Goal: Task Accomplishment & Management: Manage account settings

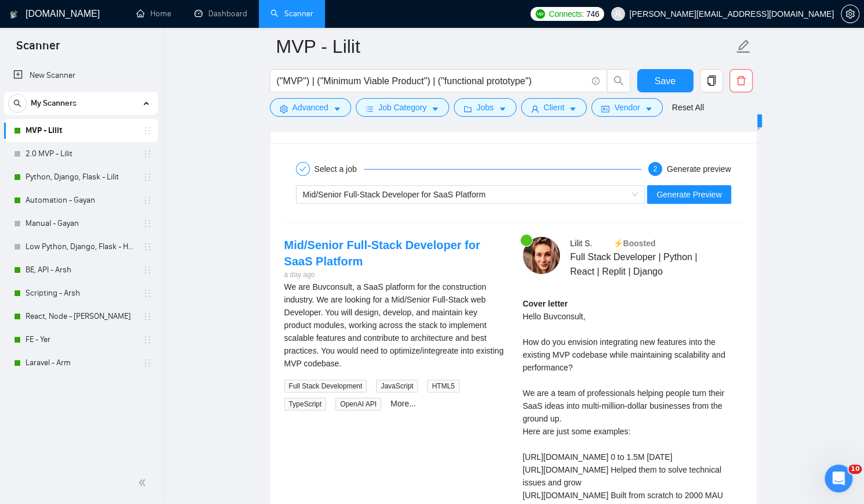
scroll to position [2321, 0]
click at [86, 201] on link "Automation - Gayan" at bounding box center [81, 200] width 110 height 23
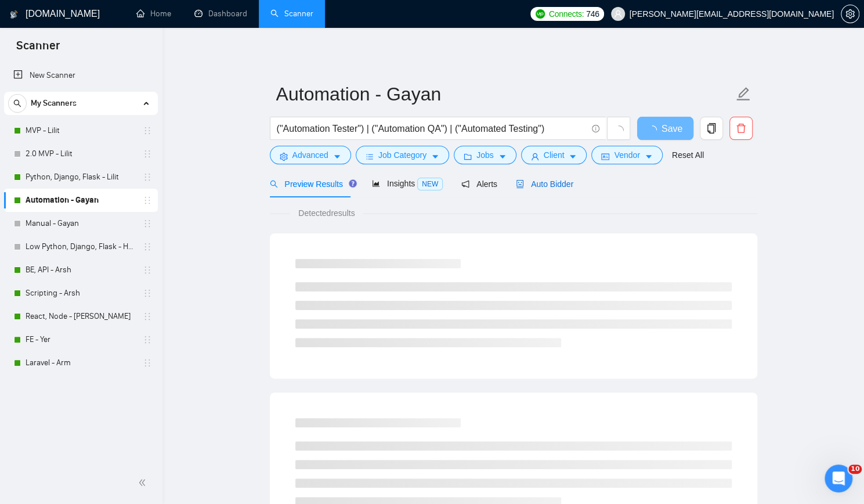
click at [556, 182] on span "Auto Bidder" at bounding box center [544, 183] width 57 height 9
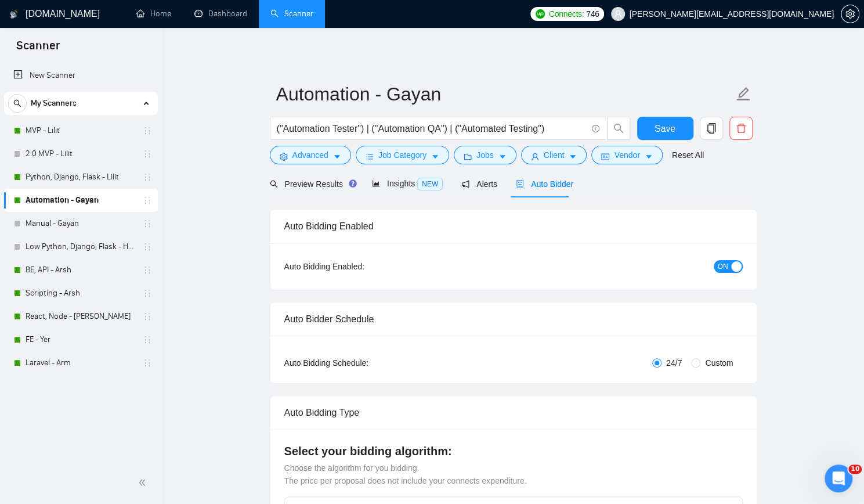
checkbox input "true"
click at [732, 265] on div "button" at bounding box center [736, 266] width 10 height 10
click at [660, 128] on span "Save" at bounding box center [664, 128] width 21 height 15
checkbox input "true"
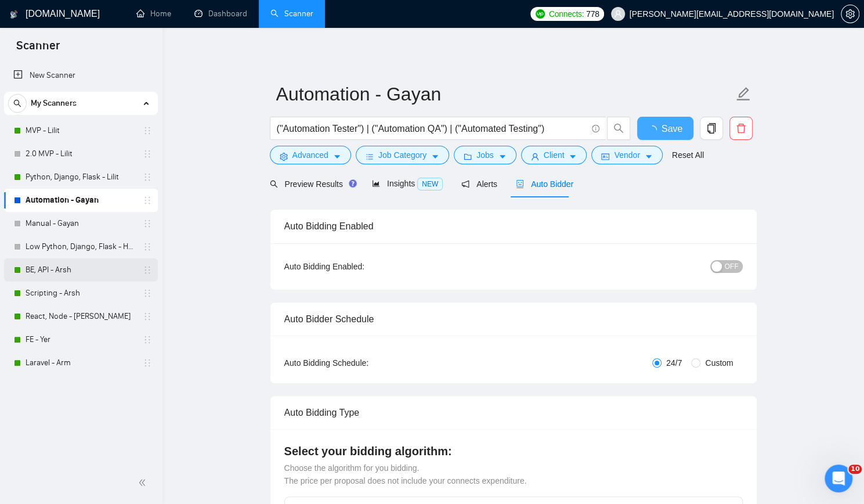
checkbox input "true"
click at [62, 269] on link "BE, API - Arsh" at bounding box center [81, 269] width 110 height 23
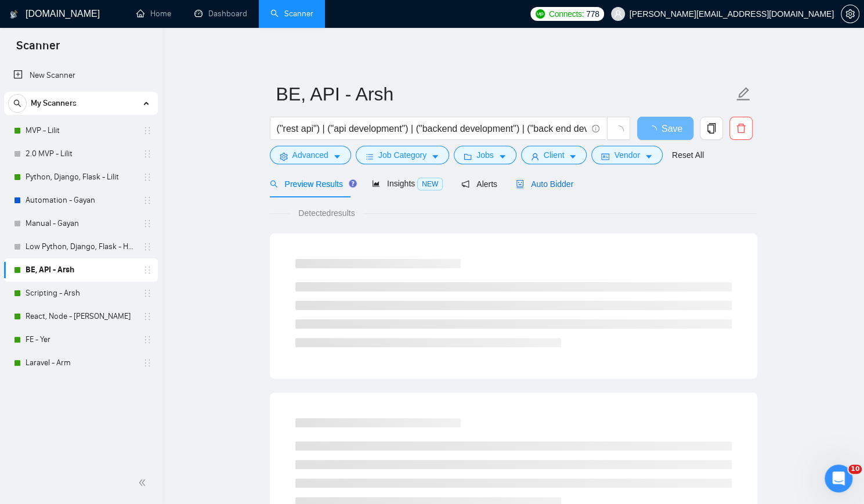
click at [529, 187] on span "Auto Bidder" at bounding box center [544, 183] width 57 height 9
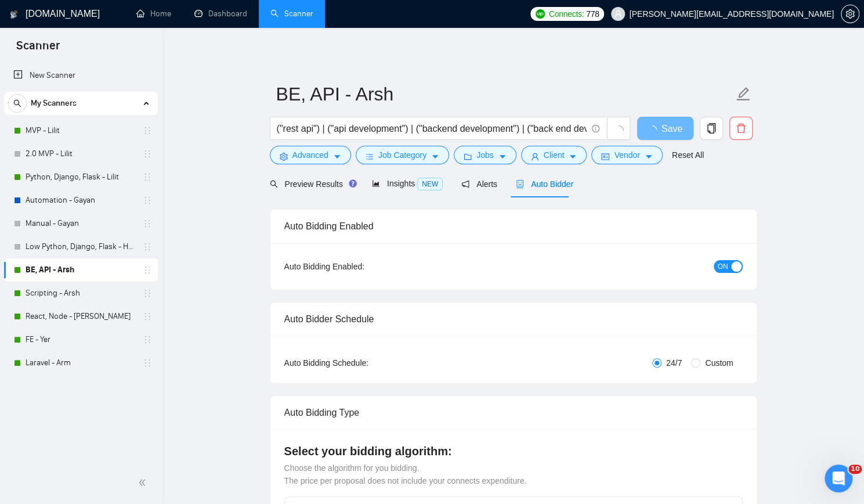
checkbox input "true"
click at [733, 265] on div "button" at bounding box center [736, 266] width 10 height 10
click at [662, 124] on span "Save" at bounding box center [664, 128] width 21 height 15
checkbox input "true"
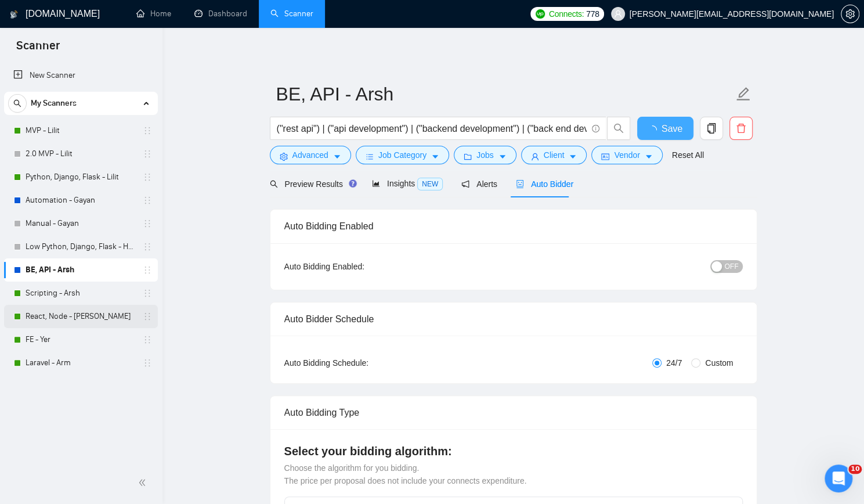
checkbox input "true"
click at [60, 314] on link "React, Node - [PERSON_NAME]" at bounding box center [81, 316] width 110 height 23
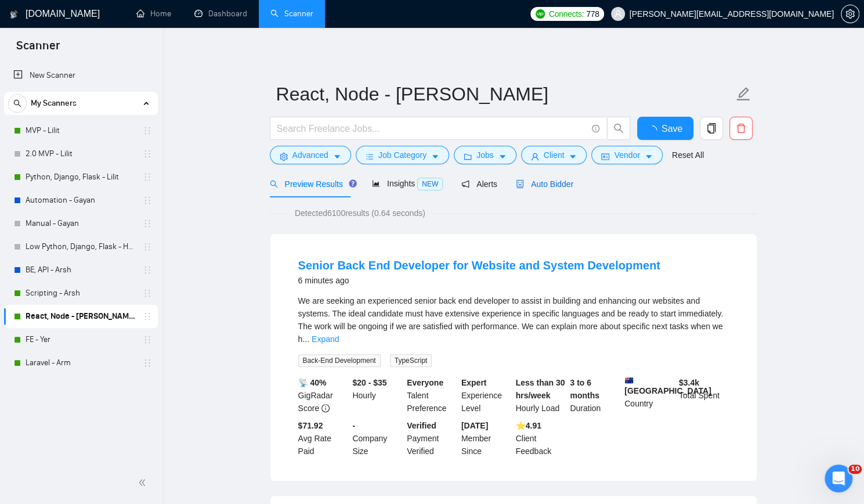
click at [556, 180] on span "Auto Bidder" at bounding box center [544, 183] width 57 height 9
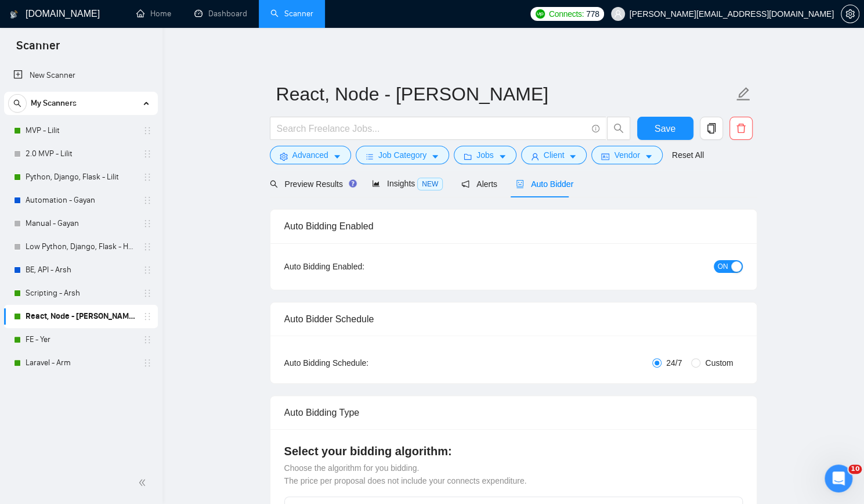
checkbox input "true"
click at [726, 266] on span "ON" at bounding box center [723, 266] width 10 height 13
click at [658, 128] on span "Save" at bounding box center [664, 128] width 21 height 15
checkbox input "true"
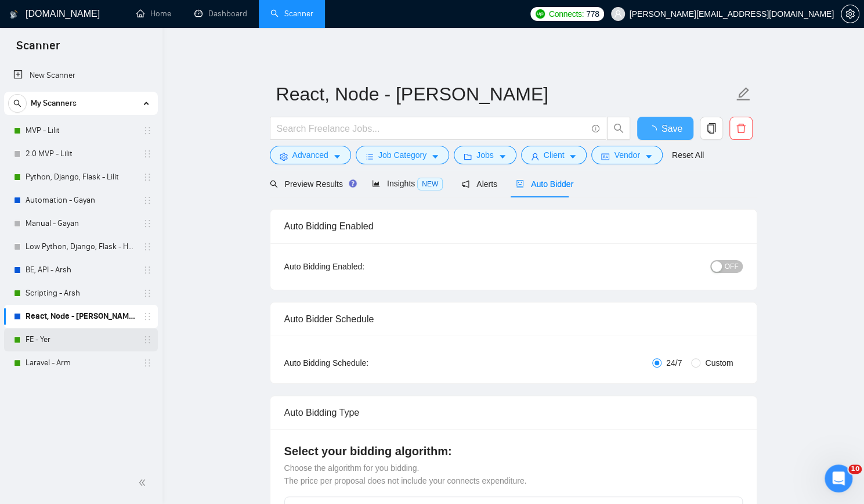
checkbox input "true"
click at [80, 345] on link "FE - Yer" at bounding box center [81, 339] width 110 height 23
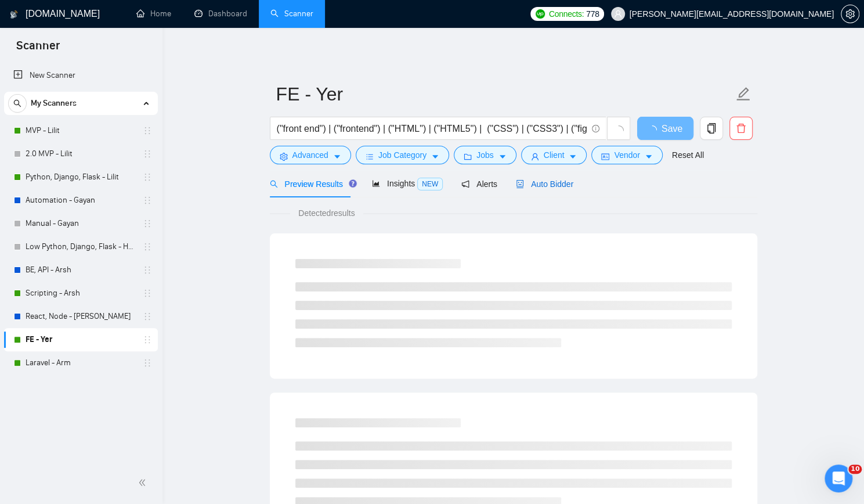
click at [563, 179] on span "Auto Bidder" at bounding box center [544, 183] width 57 height 9
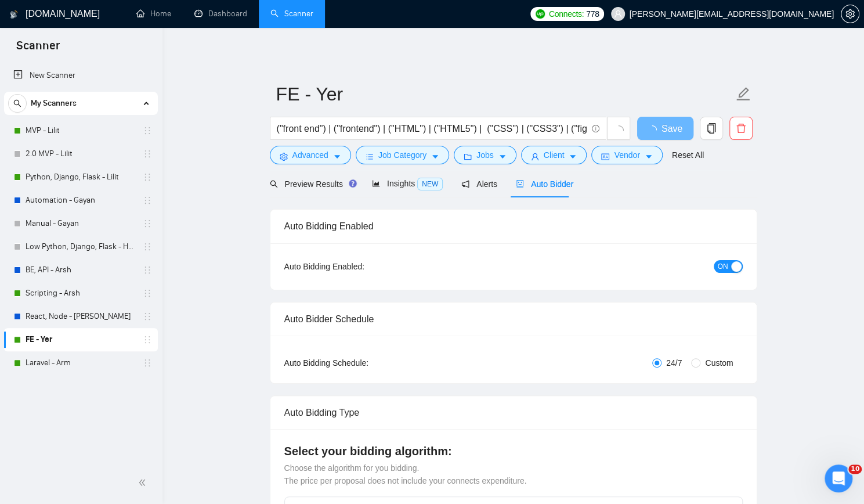
checkbox input "true"
click at [724, 267] on span "ON" at bounding box center [723, 266] width 10 height 13
click at [665, 134] on span "Save" at bounding box center [664, 128] width 21 height 15
checkbox input "true"
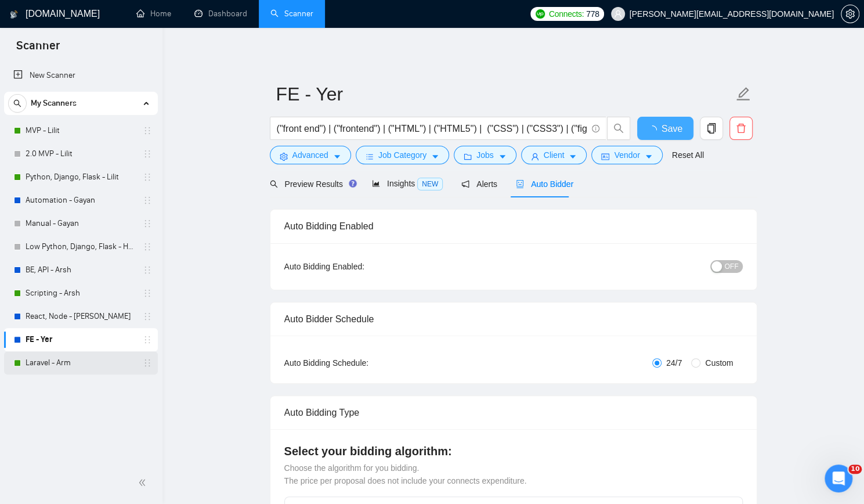
checkbox input "true"
click at [65, 359] on link "Laravel - Arm" at bounding box center [81, 362] width 110 height 23
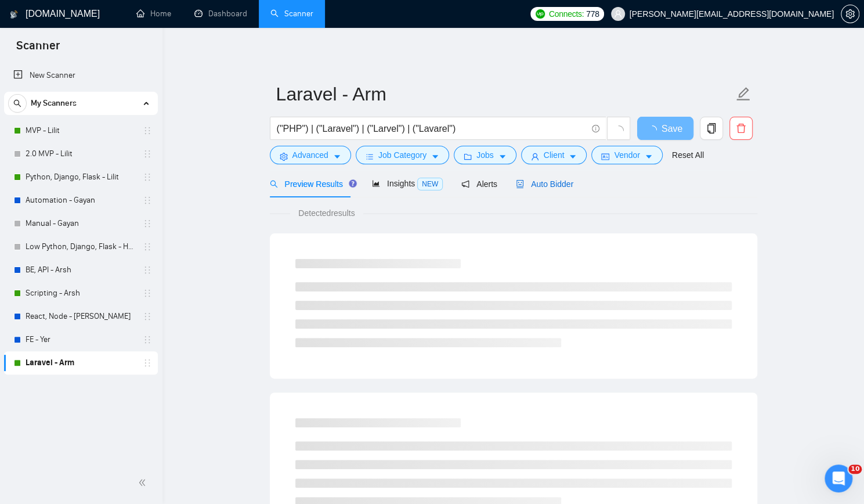
click at [547, 187] on span "Auto Bidder" at bounding box center [544, 183] width 57 height 9
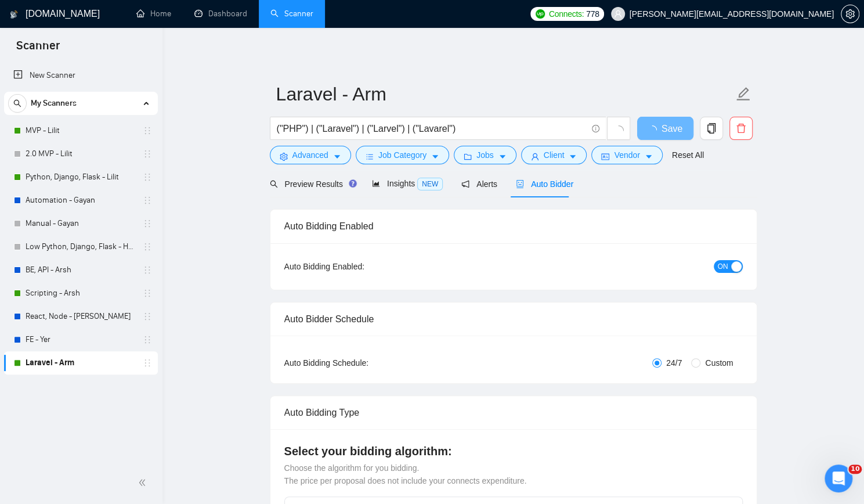
checkbox input "true"
click at [724, 266] on span "ON" at bounding box center [723, 266] width 10 height 13
click at [658, 127] on span "Save" at bounding box center [664, 128] width 21 height 15
checkbox input "true"
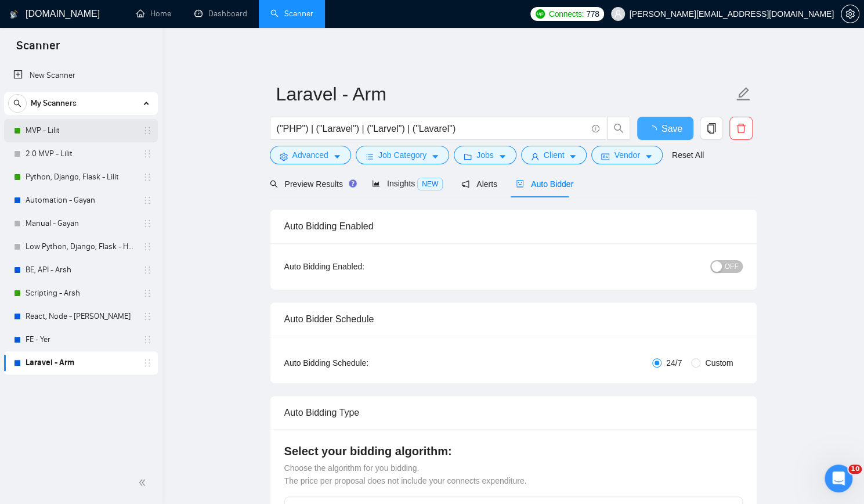
checkbox input "true"
drag, startPoint x: 215, startPoint y: 110, endPoint x: 220, endPoint y: 98, distance: 13.0
click at [161, 19] on link "Home" at bounding box center [153, 14] width 35 height 10
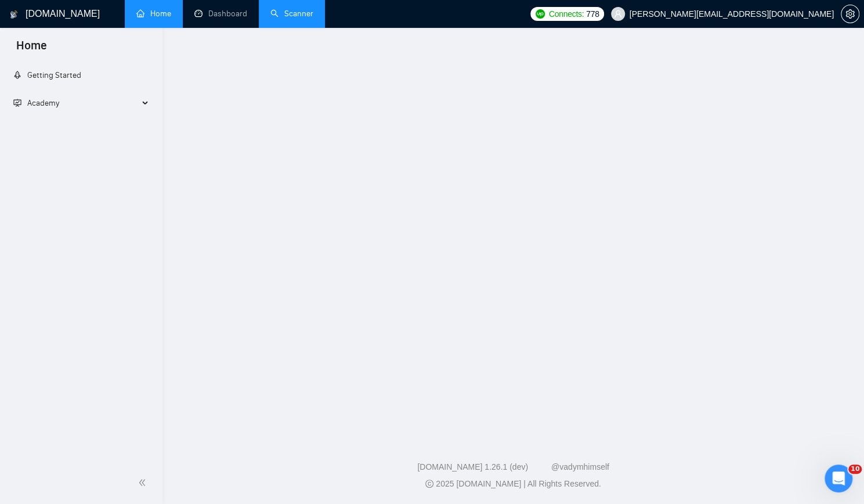
click at [161, 20] on li "Home" at bounding box center [154, 14] width 58 height 28
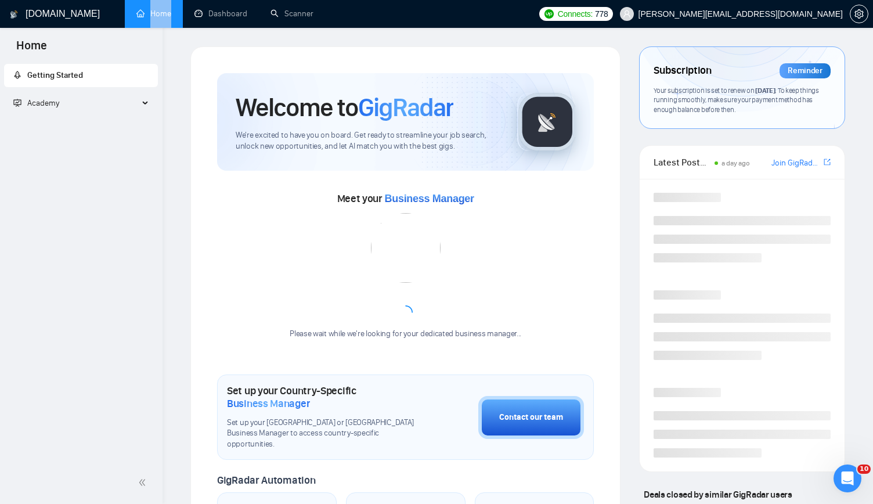
click at [161, 20] on li "Home" at bounding box center [154, 14] width 58 height 28
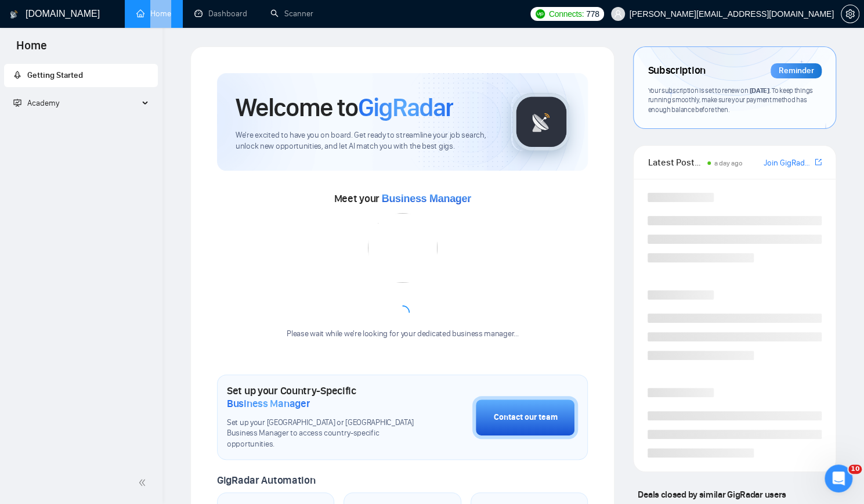
click at [161, 19] on link "Home" at bounding box center [153, 14] width 35 height 10
